Goal: Check status: Check status

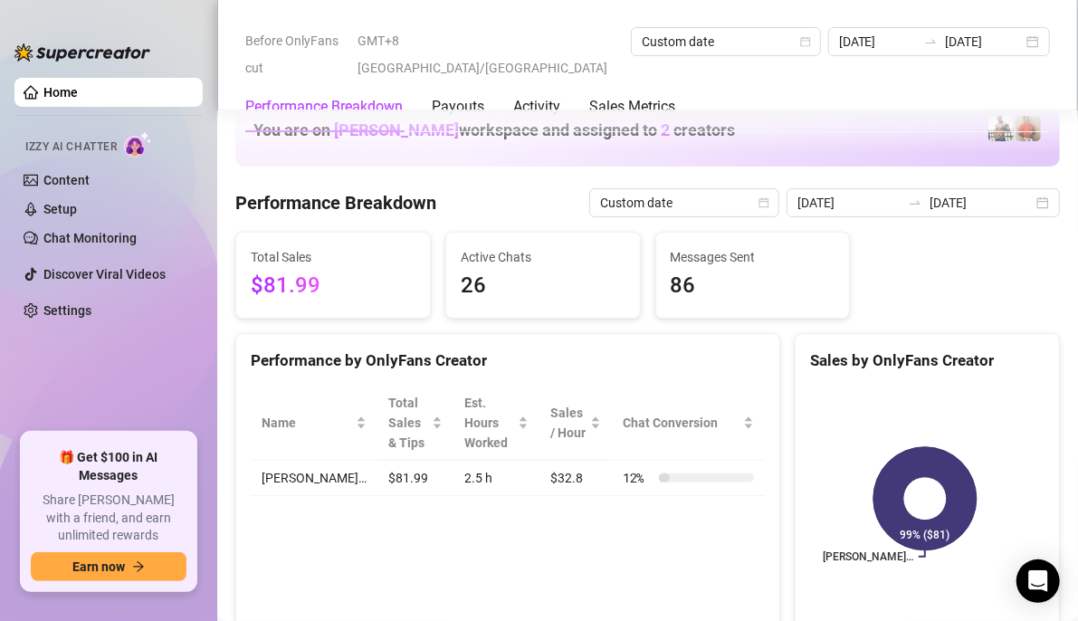
scroll to position [2617, 0]
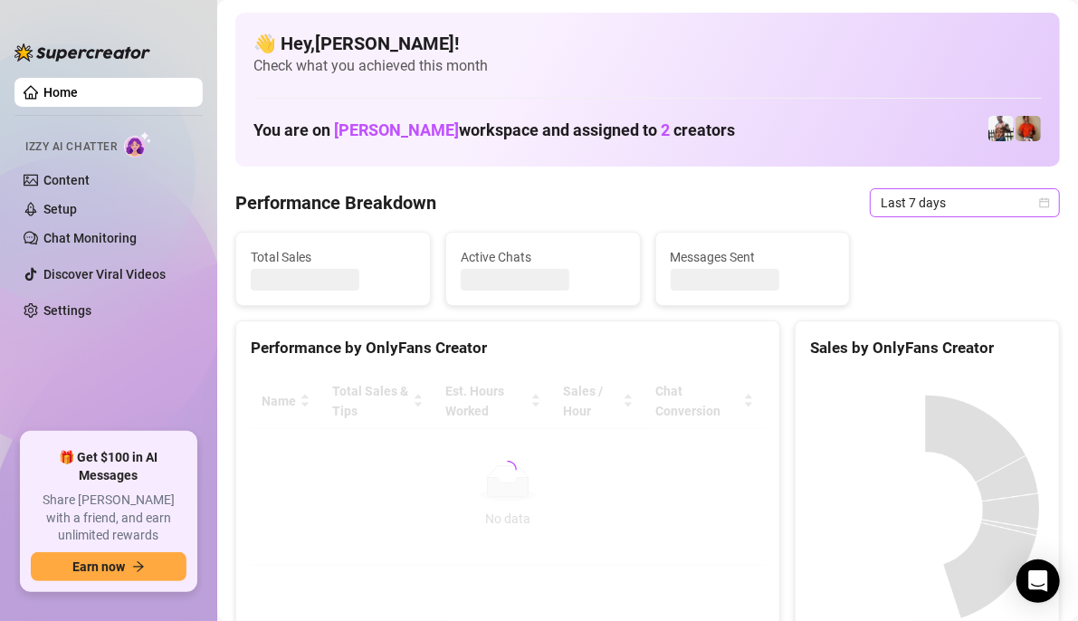
click at [946, 206] on span "Last 7 days" at bounding box center [964, 202] width 168 height 27
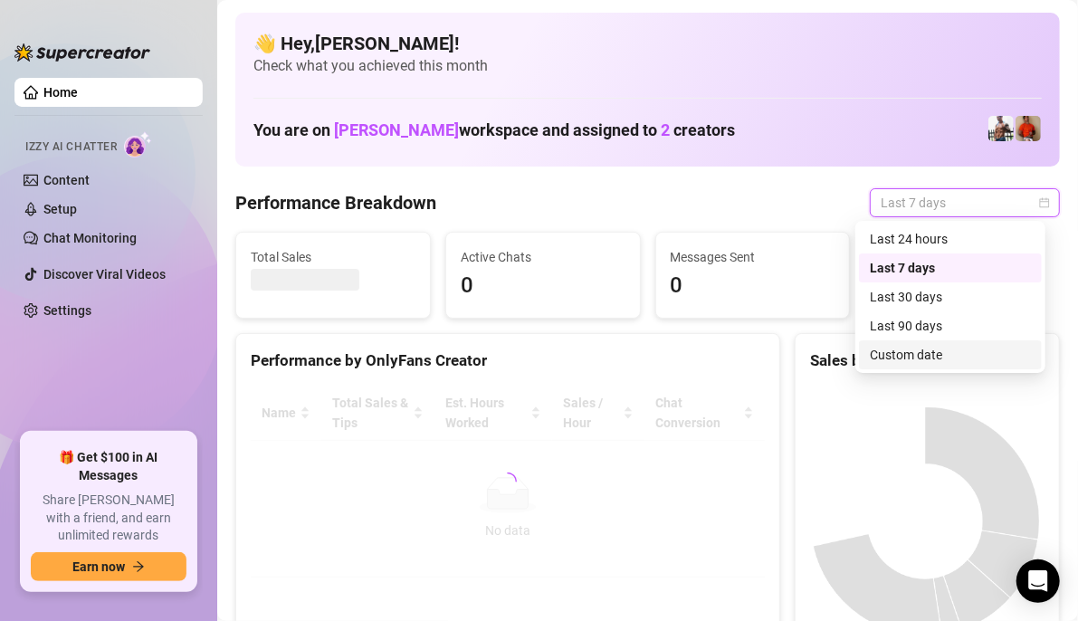
click at [955, 347] on div "Custom date" at bounding box center [950, 355] width 161 height 20
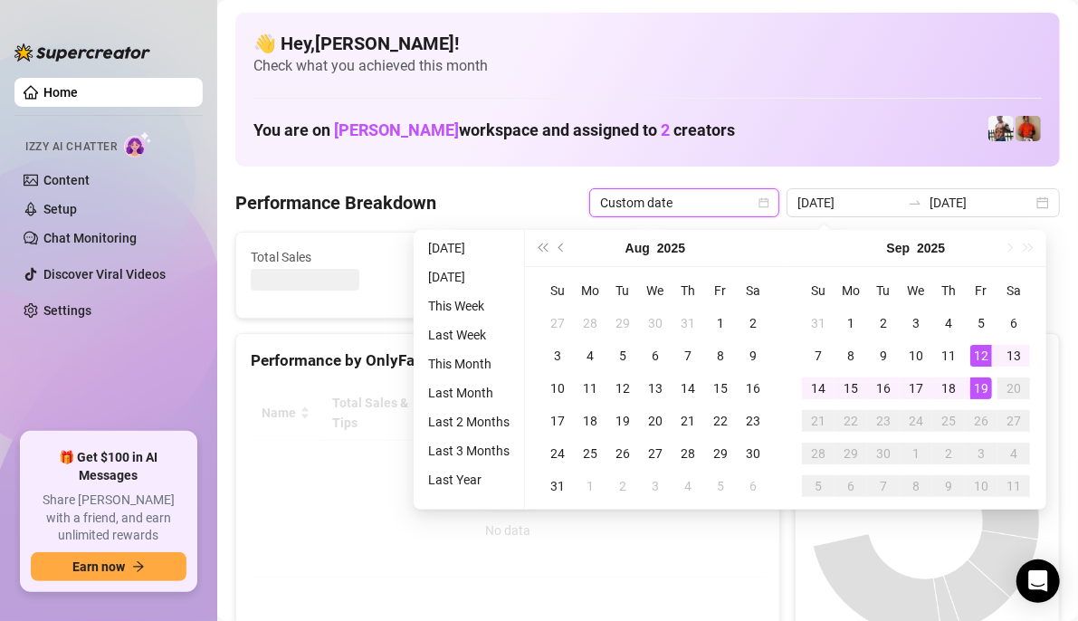
type input "[DATE]"
click at [981, 393] on div "19" at bounding box center [981, 388] width 22 height 22
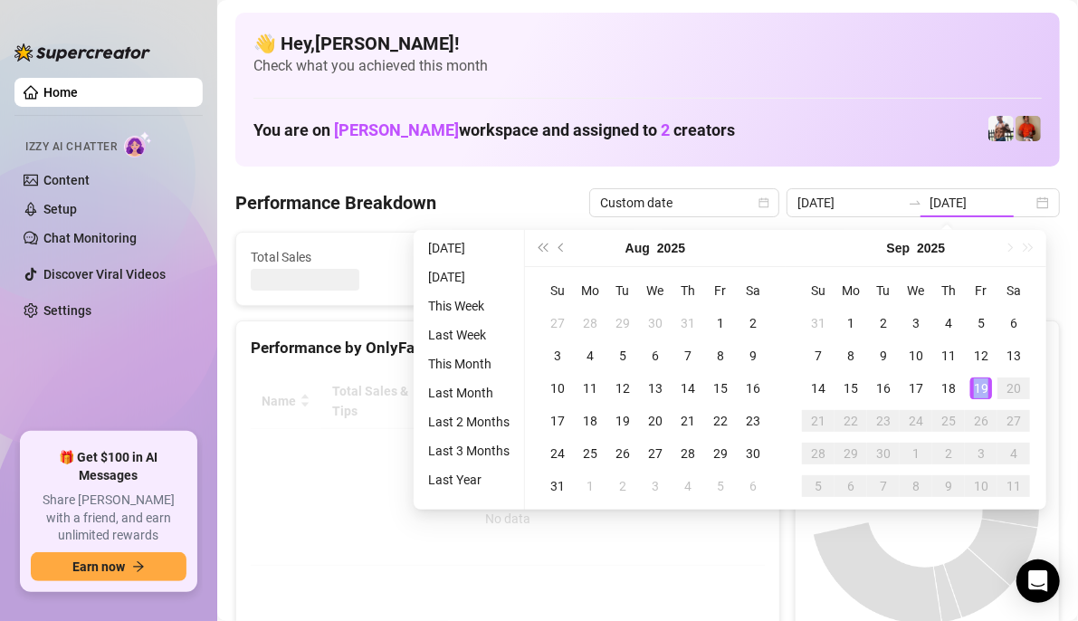
type input "[DATE]"
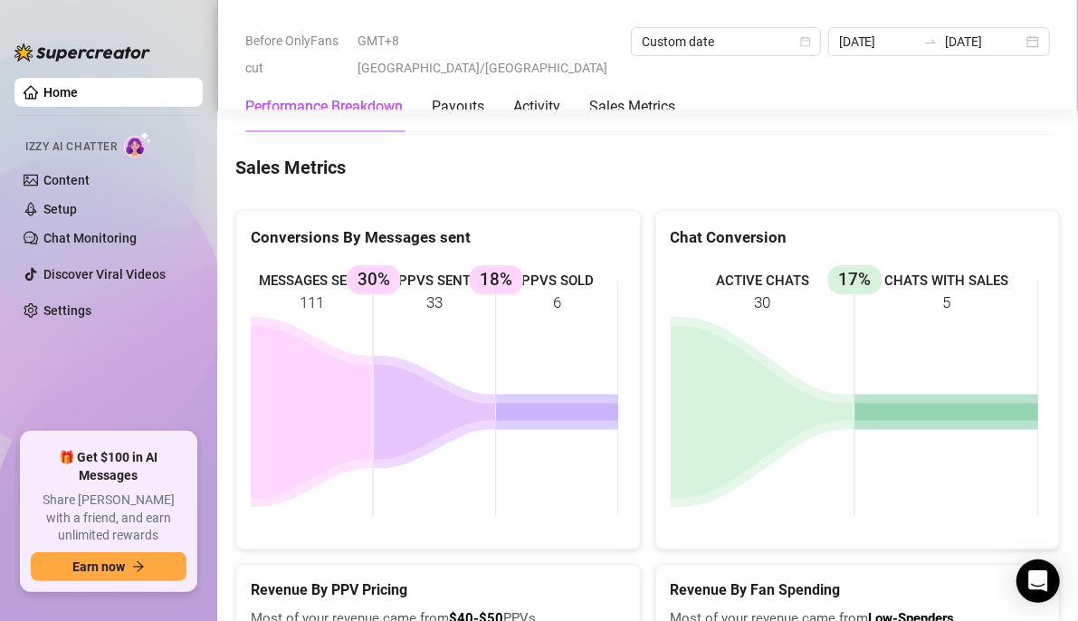
scroll to position [2624, 0]
